Goal: Task Accomplishment & Management: Use online tool/utility

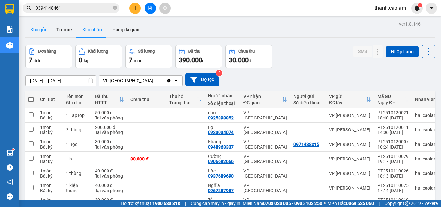
click at [37, 28] on button "Kho gửi" at bounding box center [38, 29] width 26 height 15
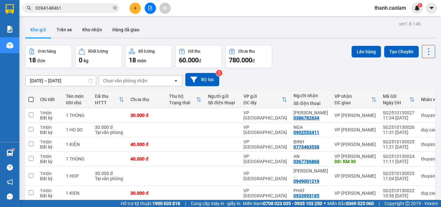
click at [31, 99] on span at bounding box center [30, 99] width 5 height 5
click at [31, 96] on input "checkbox" at bounding box center [31, 96] width 0 height 0
checkbox input "true"
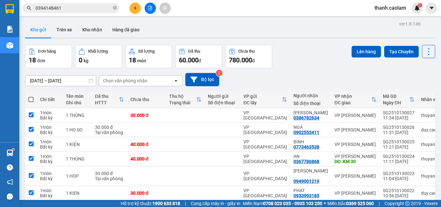
checkbox input "true"
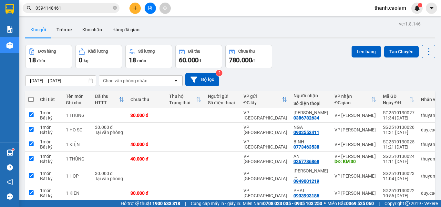
checkbox input "true"
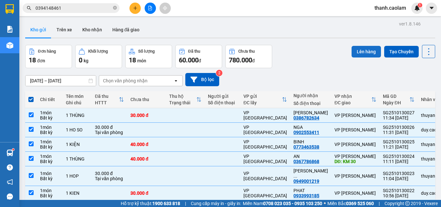
click at [362, 54] on button "Lên hàng" at bounding box center [366, 52] width 29 height 12
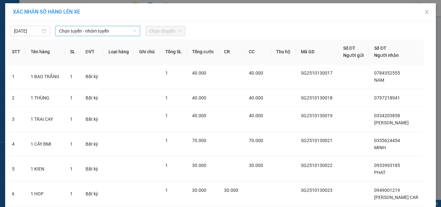
click at [108, 28] on span "Chọn tuyến - nhóm tuyến" at bounding box center [97, 31] width 77 height 10
click at [114, 31] on span "Chọn tuyến - nhóm tuyến" at bounding box center [97, 31] width 77 height 10
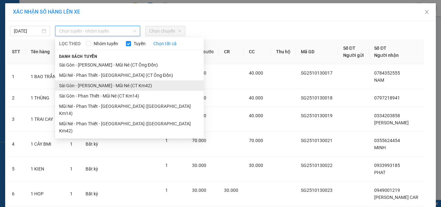
click at [138, 83] on li "Sài Gòn - [PERSON_NAME] - Mũi Né (CT Km42)" at bounding box center [129, 85] width 149 height 10
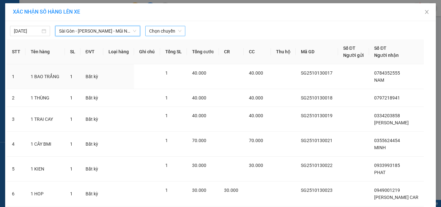
click at [166, 31] on span "Chọn chuyến" at bounding box center [165, 31] width 32 height 10
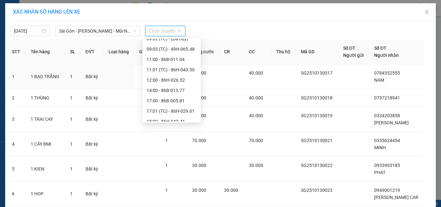
scroll to position [97, 0]
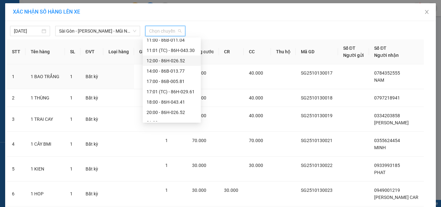
click at [164, 59] on div "12:00 - 86H-026.52" at bounding box center [172, 60] width 50 height 7
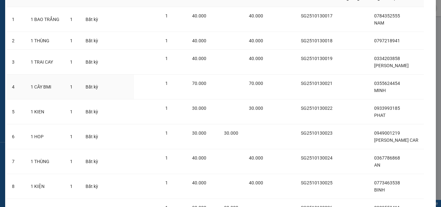
scroll to position [150, 0]
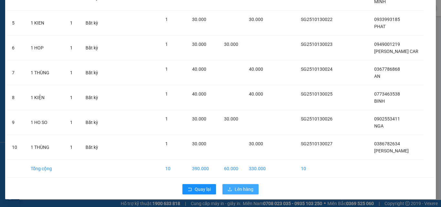
click at [238, 189] on span "Lên hàng" at bounding box center [244, 189] width 19 height 7
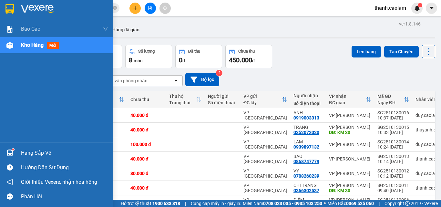
click at [36, 5] on img at bounding box center [37, 9] width 33 height 10
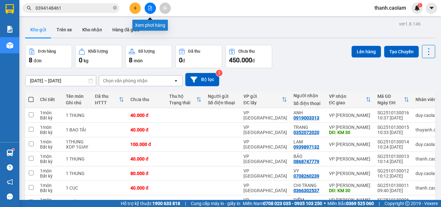
click at [150, 8] on icon "file-add" at bounding box center [150, 8] width 5 height 5
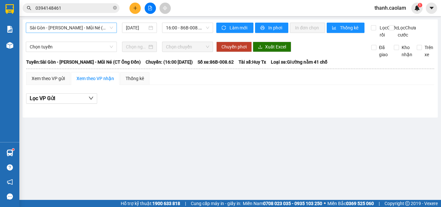
click at [101, 27] on span "Sài Gòn - [PERSON_NAME] - Mũi Né (CT Ông Đồn)" at bounding box center [71, 28] width 83 height 10
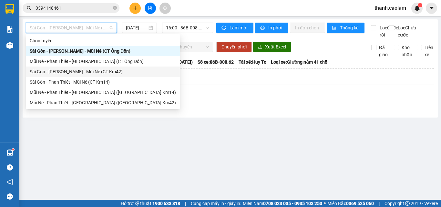
click at [92, 72] on div "Sài Gòn - [PERSON_NAME] - Mũi Né (CT Km42)" at bounding box center [103, 71] width 146 height 7
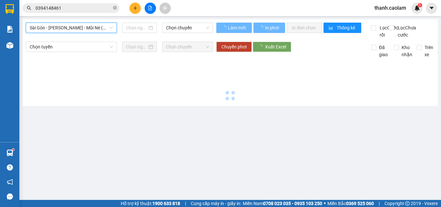
type input "[DATE]"
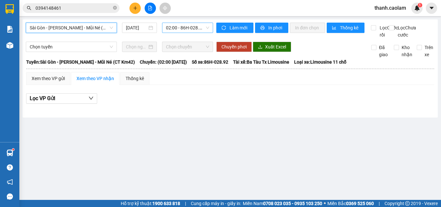
click at [172, 23] on span "02:00 - 86H-028.92" at bounding box center [187, 28] width 43 height 10
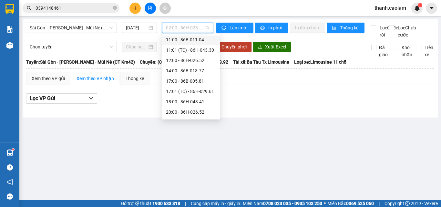
scroll to position [103, 0]
click at [180, 51] on div "12:00 - 86H-026.52" at bounding box center [191, 50] width 50 height 7
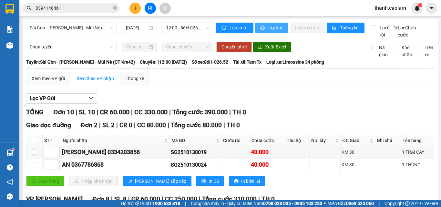
click at [275, 26] on span "In phơi" at bounding box center [275, 27] width 15 height 7
